Goal: Task Accomplishment & Management: Use online tool/utility

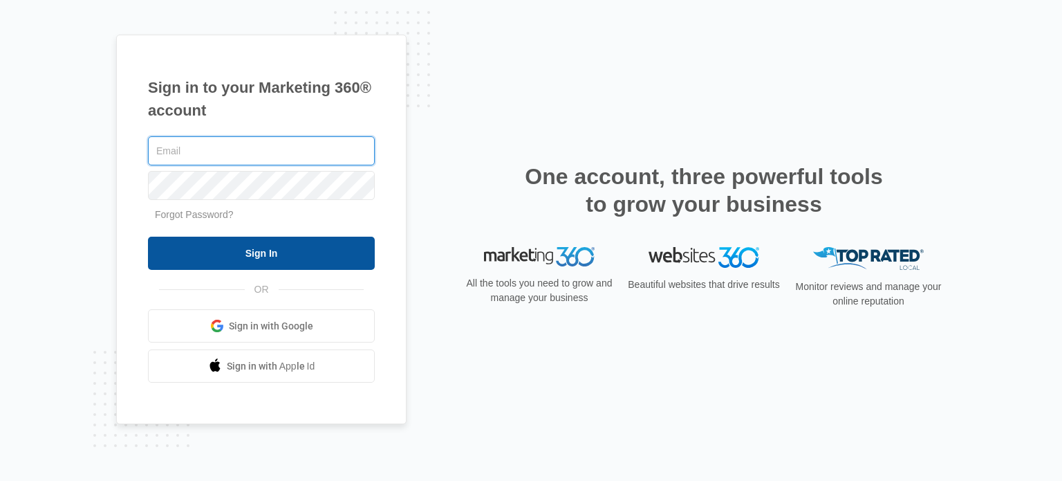
type input "[EMAIL_ADDRESS][DOMAIN_NAME]"
click at [275, 254] on input "Sign In" at bounding box center [261, 253] width 227 height 33
